Goal: Navigation & Orientation: Find specific page/section

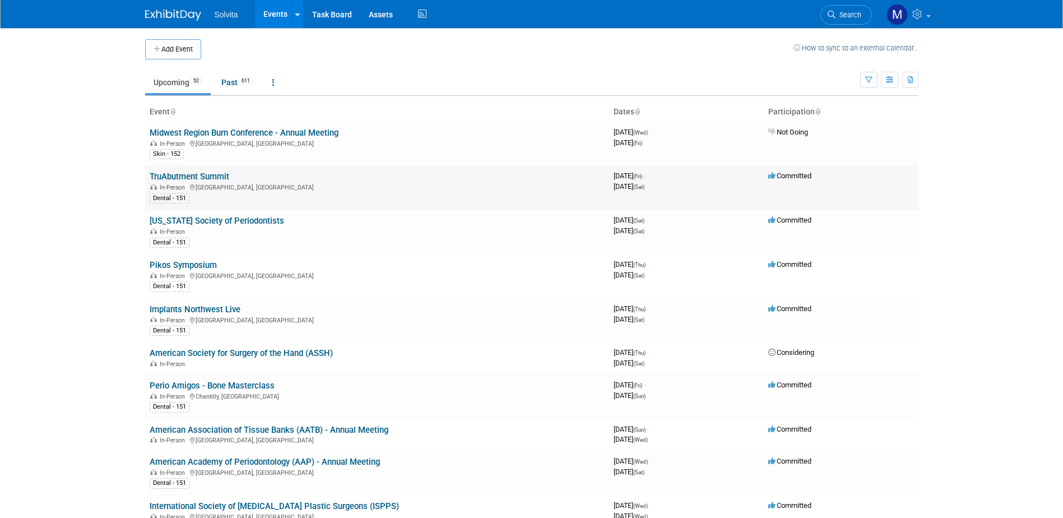
click at [186, 174] on link "TruAbutment Summit" at bounding box center [190, 177] width 80 height 10
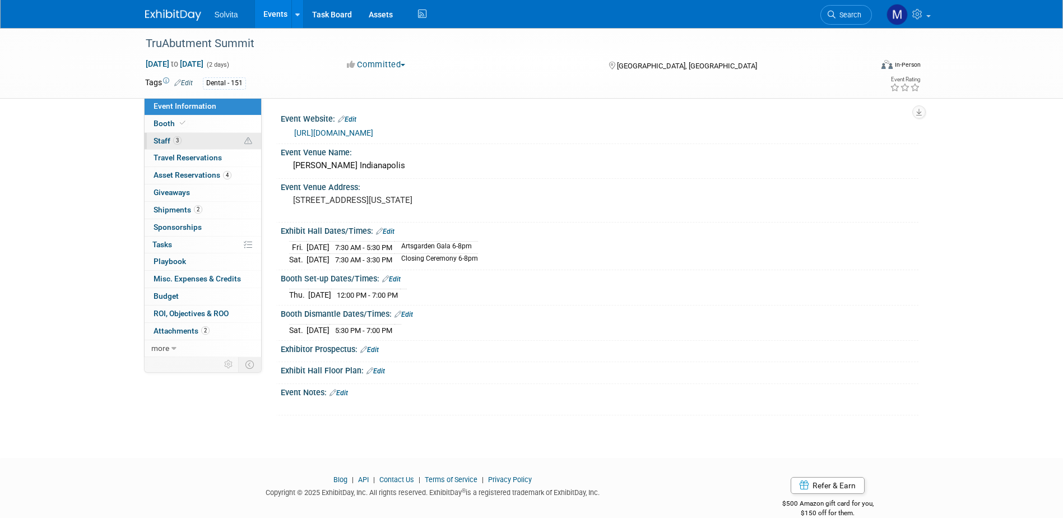
click at [161, 137] on span "Staff 3" at bounding box center [168, 140] width 28 height 9
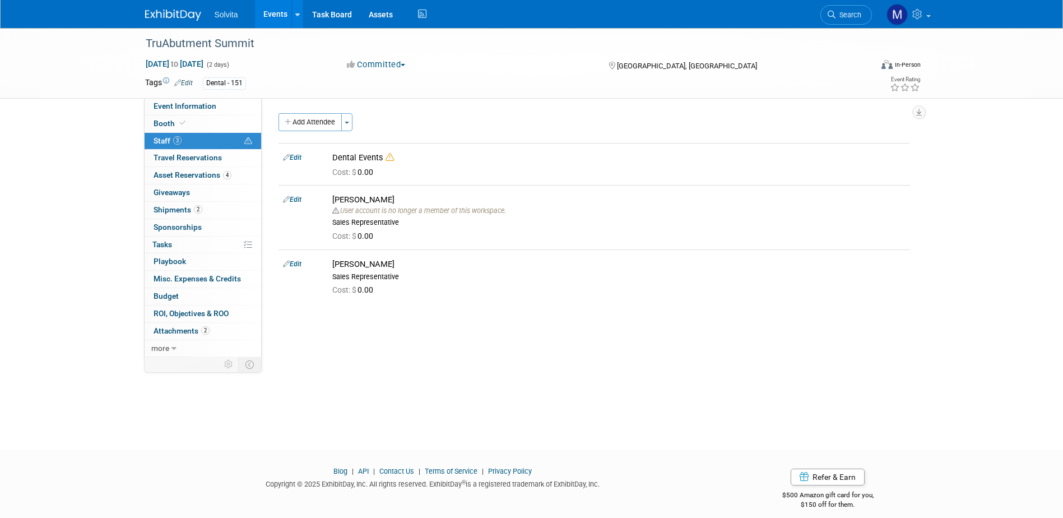
click at [274, 13] on link "Events" at bounding box center [275, 14] width 41 height 28
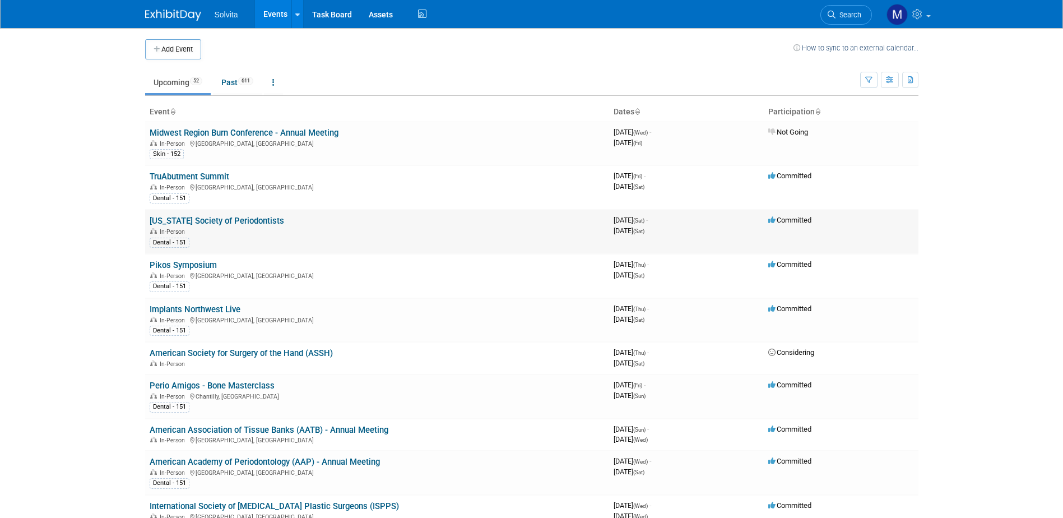
click at [186, 218] on link "[US_STATE] Society of Periodontists" at bounding box center [217, 221] width 135 height 10
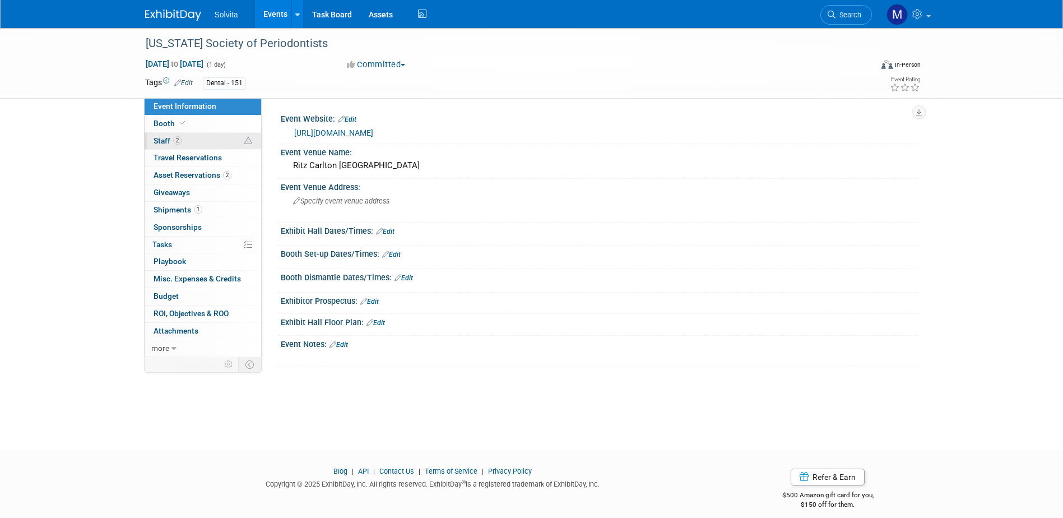
click at [159, 138] on span "Staff 2" at bounding box center [168, 140] width 28 height 9
